Goal: Use online tool/utility: Utilize a website feature to perform a specific function

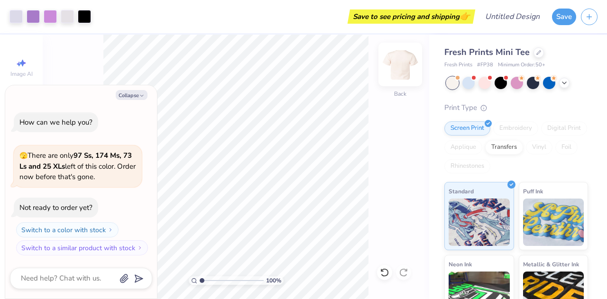
click at [397, 75] on img at bounding box center [400, 64] width 38 height 38
click at [132, 92] on button "Collapse" at bounding box center [132, 95] width 32 height 10
click at [133, 97] on button "Collapse" at bounding box center [132, 95] width 32 height 10
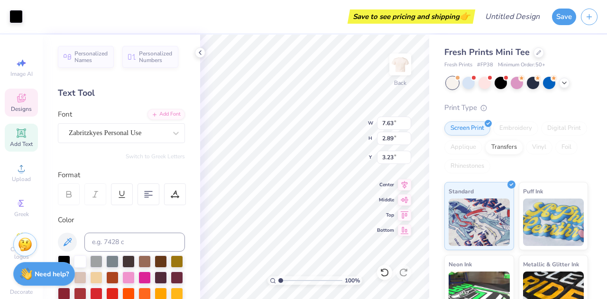
type textarea "x"
click at [117, 138] on div "Zabritzkyes Personal Use" at bounding box center [118, 133] width 100 height 15
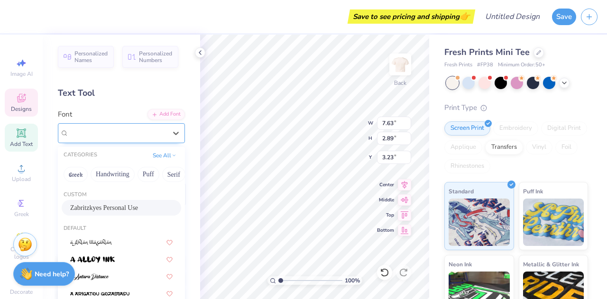
click at [119, 137] on span "Zabritzkyes Personal Use" at bounding box center [105, 132] width 73 height 11
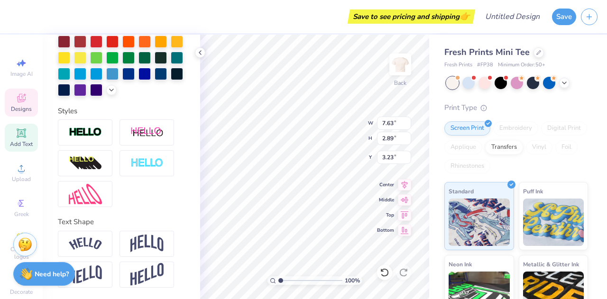
scroll to position [255, 0]
click at [27, 138] on div "Add Text" at bounding box center [21, 138] width 33 height 28
click at [19, 147] on span "Add Text" at bounding box center [21, 144] width 23 height 8
type input "4.06"
type input "1.18"
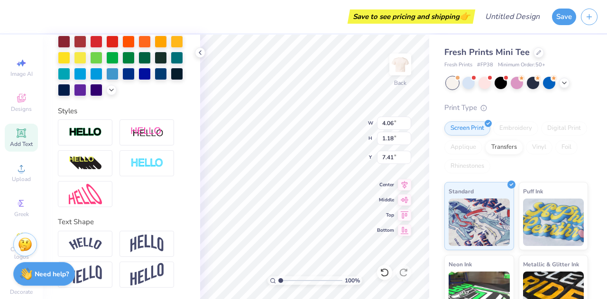
type input "7.41"
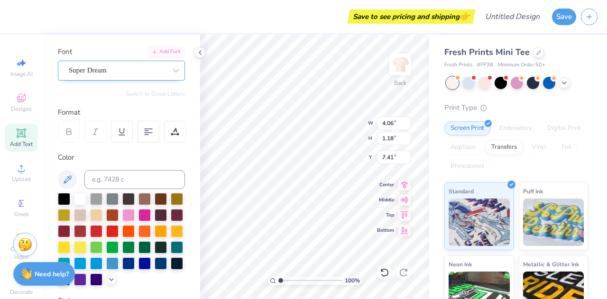
scroll to position [0, 0]
